Goal: Navigation & Orientation: Find specific page/section

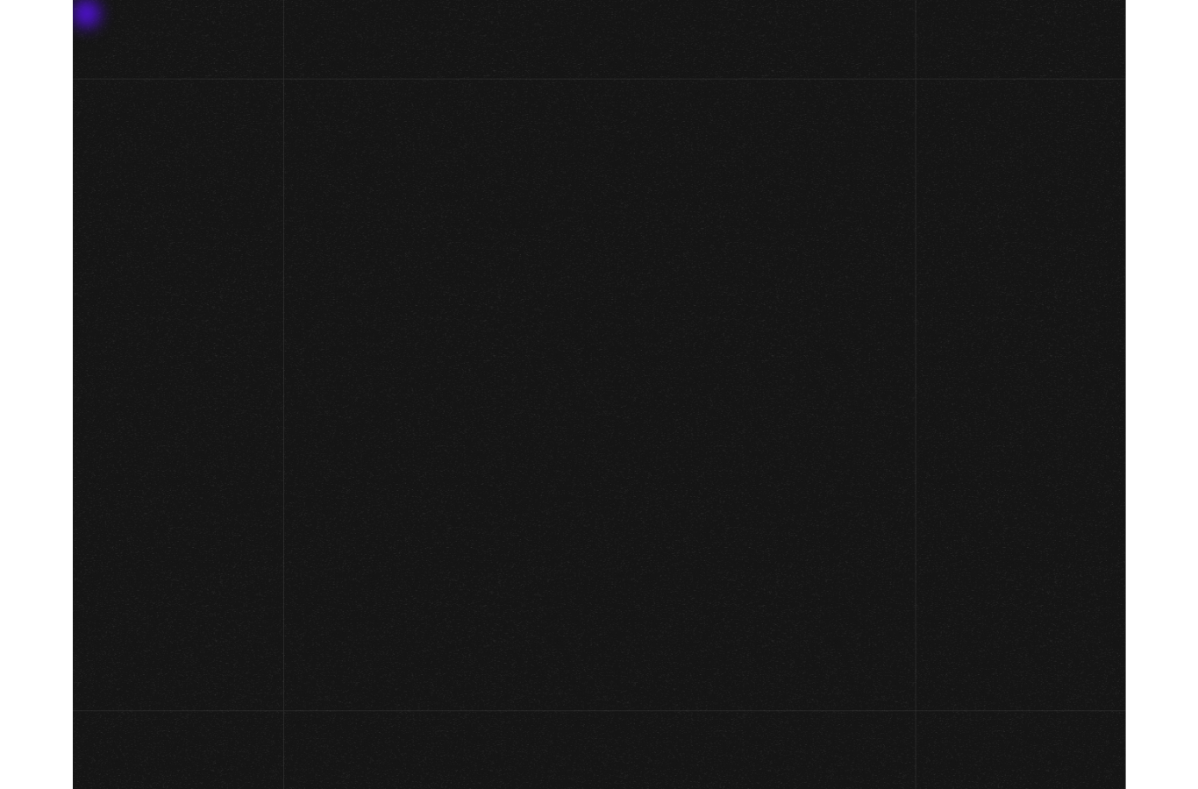
scroll to position [36, 0]
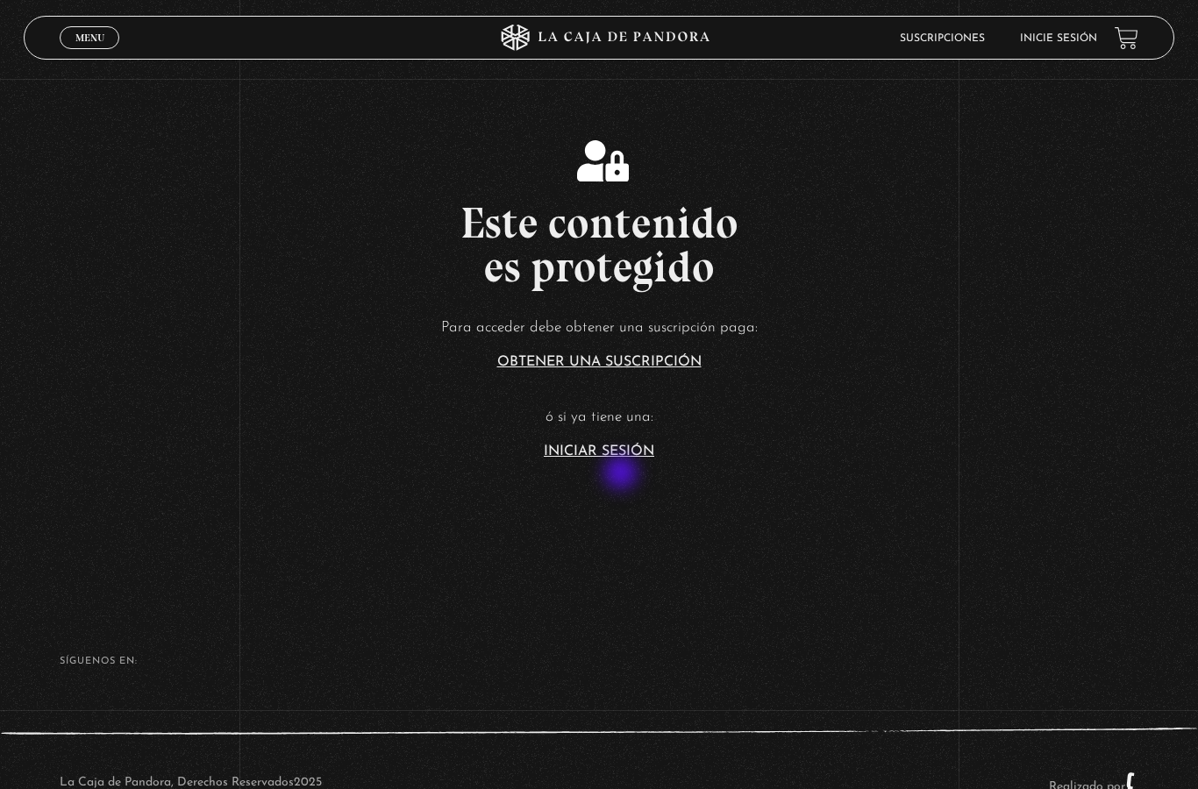
click at [623, 459] on link "Iniciar Sesión" at bounding box center [599, 452] width 111 height 14
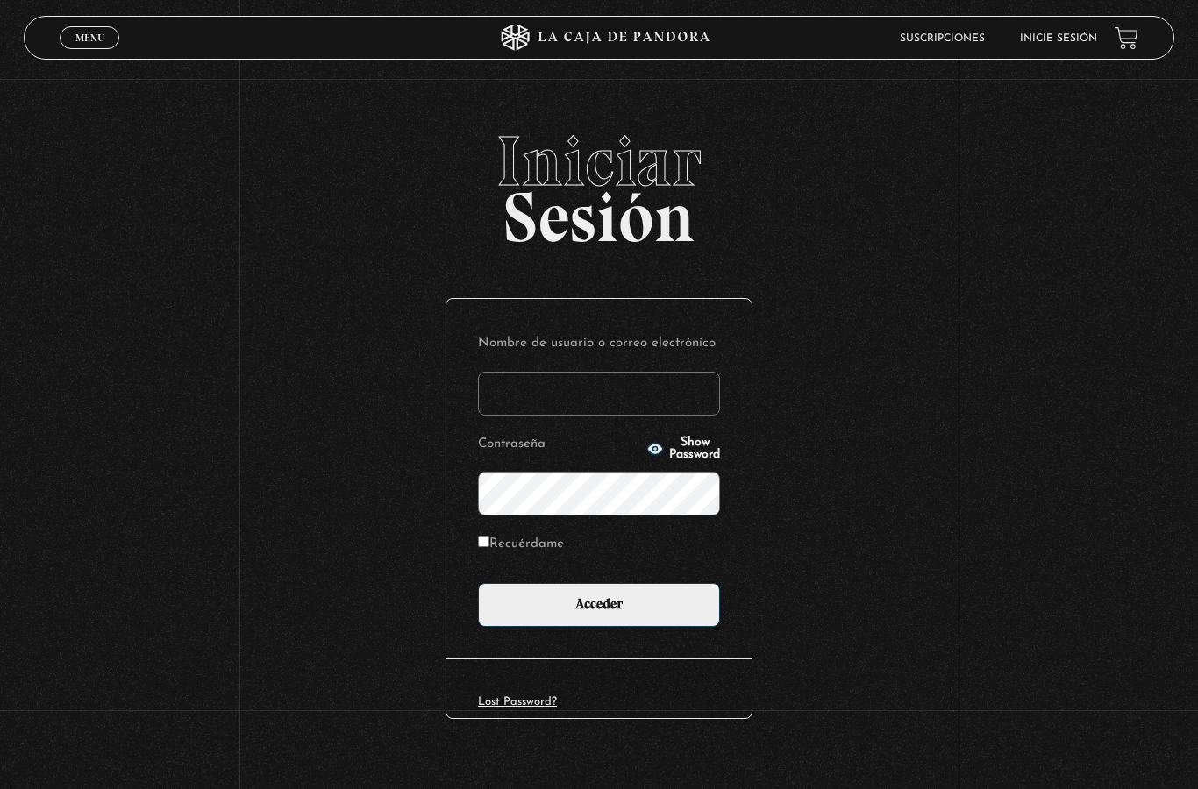
type input "[EMAIL_ADDRESS][DOMAIN_NAME]"
click at [595, 610] on input "Acceder" at bounding box center [599, 605] width 242 height 44
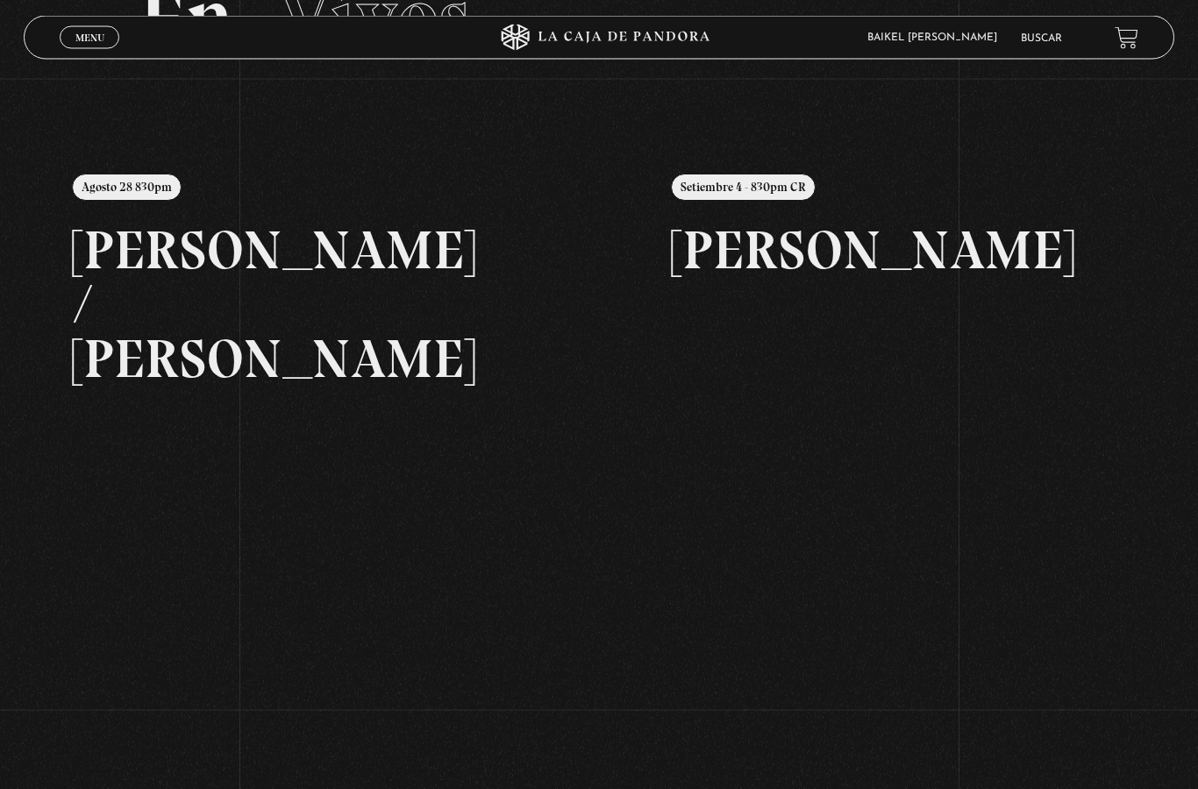
scroll to position [141, 0]
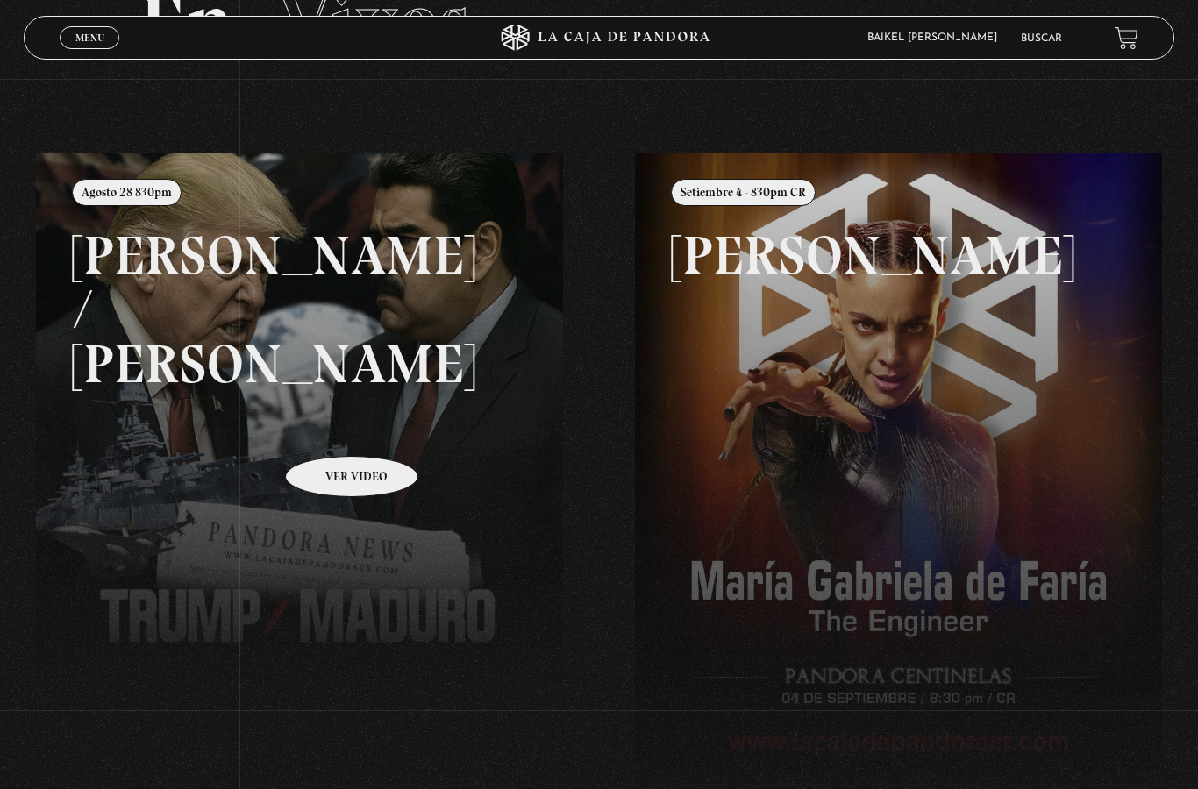
click at [333, 435] on link at bounding box center [635, 547] width 1198 height 789
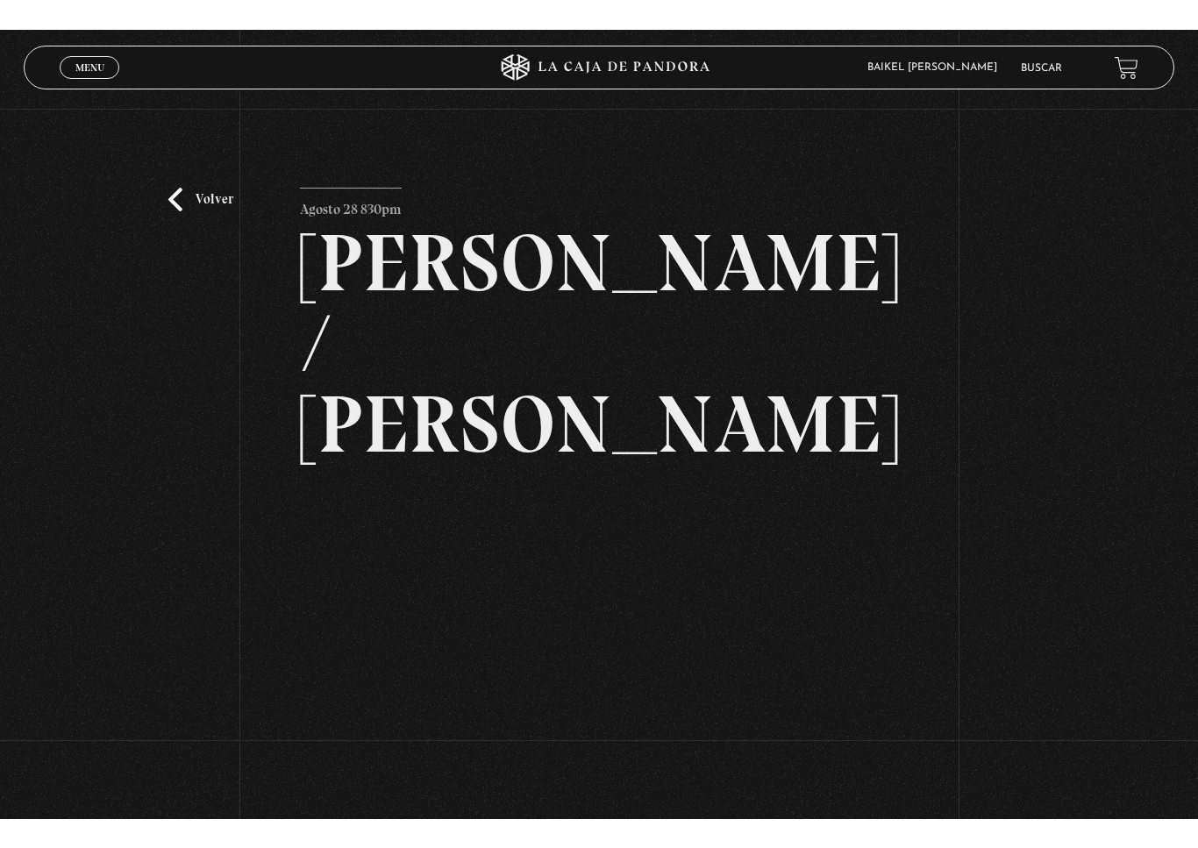
scroll to position [21, 0]
